Goal: Check status

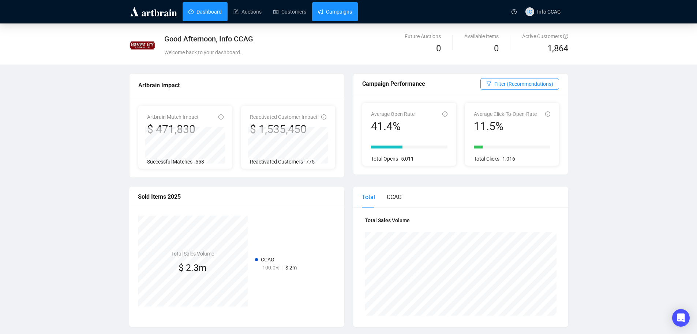
click at [336, 11] on link "Campaigns" at bounding box center [335, 11] width 34 height 19
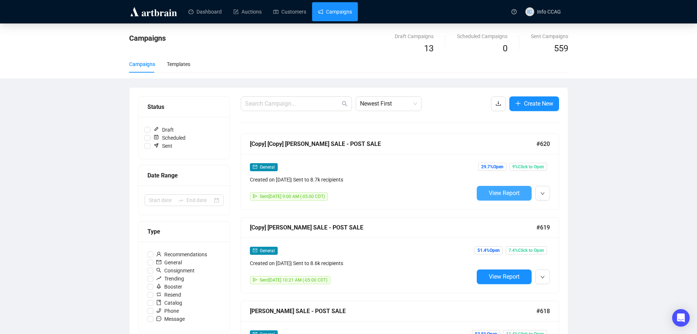
click at [515, 193] on span "View Report" at bounding box center [504, 192] width 31 height 7
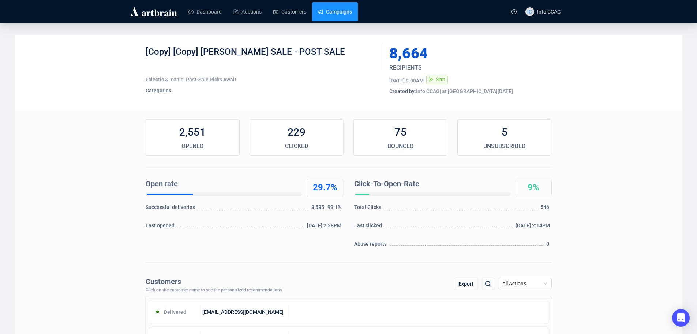
click at [339, 12] on link "Campaigns" at bounding box center [335, 11] width 34 height 19
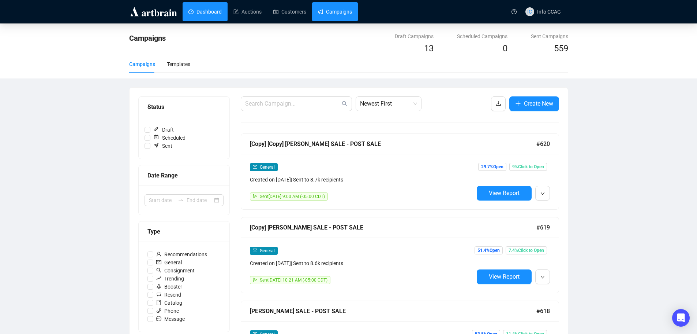
click at [212, 15] on link "Dashboard" at bounding box center [205, 11] width 33 height 19
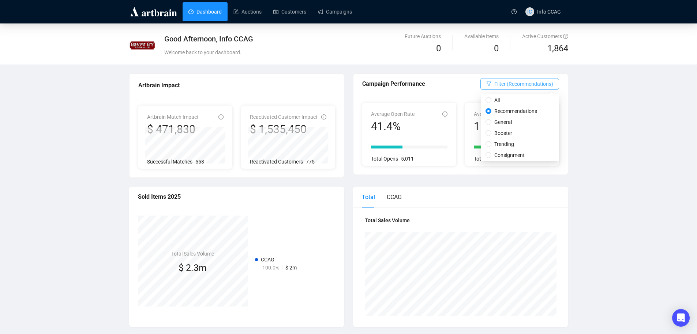
click at [540, 83] on span "Filter (Recommendations)" at bounding box center [524, 84] width 59 height 8
click at [510, 120] on span "General" at bounding box center [503, 122] width 23 height 8
click at [492, 120] on input "General" at bounding box center [489, 122] width 6 height 6
radio input "true"
click at [614, 98] on div "Good Afternoon, Info CCAG Welcome back to your dashboard. Future Auctions 0 Ava…" at bounding box center [348, 315] width 697 height 585
